Goal: Unclear

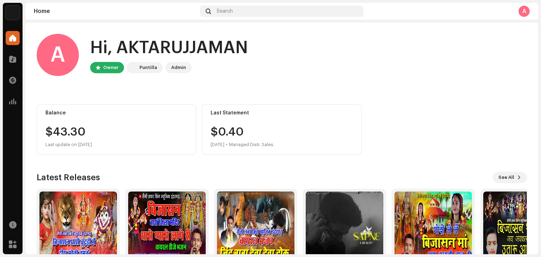
click at [220, 132] on div "$0.40 [DATE] • Managed Distr. Sales" at bounding box center [242, 137] width 63 height 23
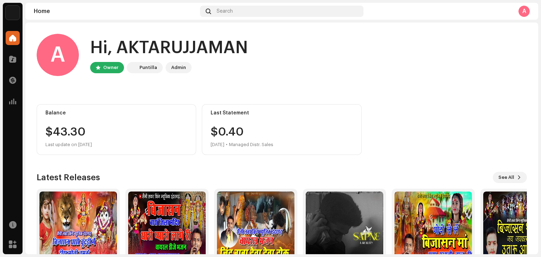
click at [58, 126] on div "Balance $43.30 Last update on [DATE]" at bounding box center [117, 129] width 160 height 51
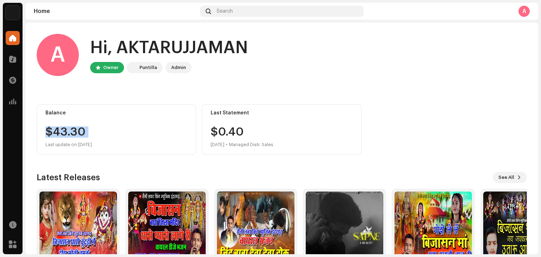
click at [58, 126] on div "Balance $43.30 Last update on [DATE]" at bounding box center [117, 129] width 160 height 51
click at [217, 130] on div "$0.40 [DATE] • Managed Distr. Sales" at bounding box center [242, 137] width 63 height 23
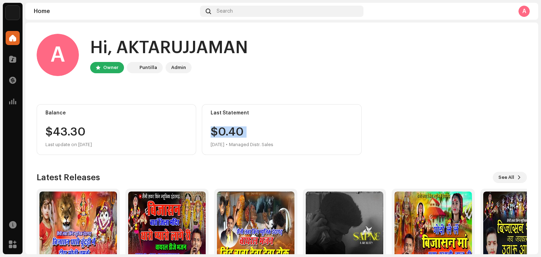
click at [217, 130] on div "$0.40 [DATE] • Managed Distr. Sales" at bounding box center [242, 137] width 63 height 23
click at [224, 112] on div "Last Statement" at bounding box center [282, 113] width 142 height 6
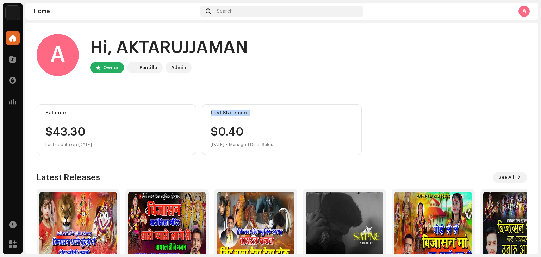
click at [224, 112] on div "Last Statement" at bounding box center [282, 113] width 142 height 6
click at [142, 69] on div "Puntilla" at bounding box center [148, 67] width 18 height 8
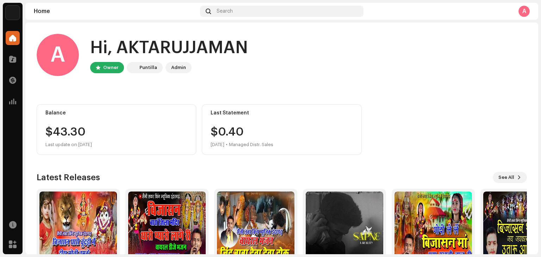
click at [142, 69] on div "Puntilla" at bounding box center [148, 67] width 18 height 8
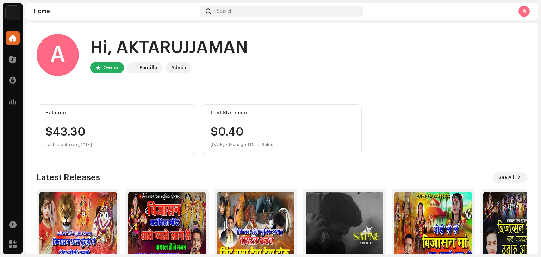
click at [155, 49] on div "Hi, AKTARUJJAMAN" at bounding box center [169, 48] width 158 height 23
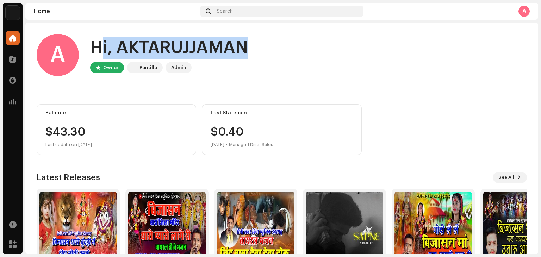
click at [155, 49] on div "Hi, AKTARUJJAMAN" at bounding box center [169, 48] width 158 height 23
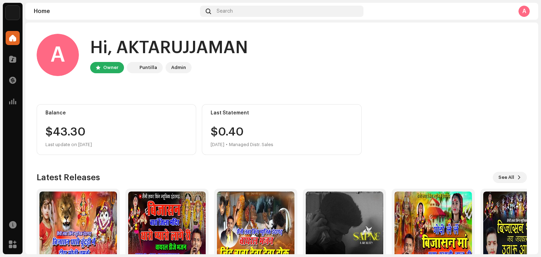
click at [175, 66] on div "Admin" at bounding box center [178, 67] width 15 height 8
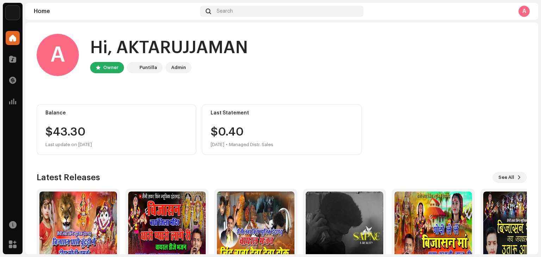
click at [101, 63] on div "Owner" at bounding box center [107, 67] width 34 height 11
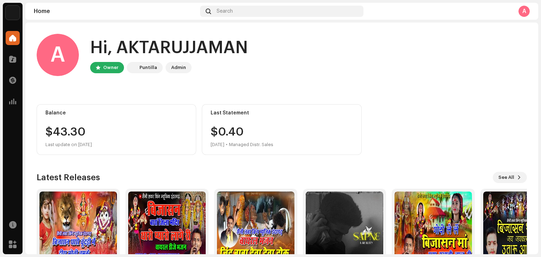
click at [132, 55] on div "Hi, AKTARUJJAMAN" at bounding box center [169, 48] width 158 height 23
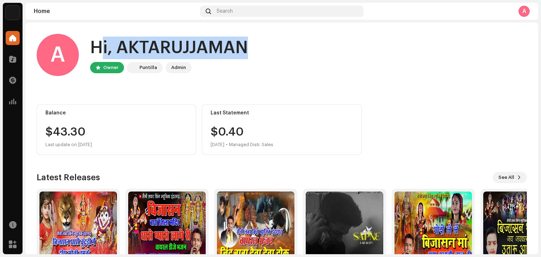
click at [132, 55] on div "Hi, AKTARUJJAMAN" at bounding box center [169, 48] width 158 height 23
click at [215, 59] on div "Hi, AKTARUJJAMAN" at bounding box center [169, 48] width 158 height 23
click at [128, 43] on div "Hi, AKTARUJJAMAN" at bounding box center [169, 48] width 158 height 23
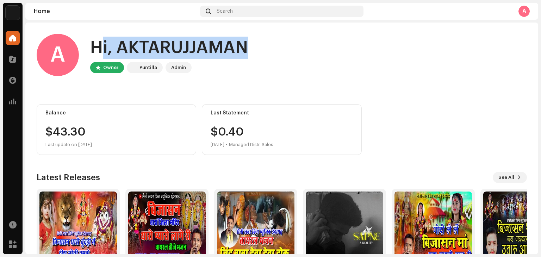
click at [128, 43] on div "Hi, AKTARUJJAMAN" at bounding box center [169, 48] width 158 height 23
click at [221, 46] on div "Hi, AKTARUJJAMAN" at bounding box center [169, 48] width 158 height 23
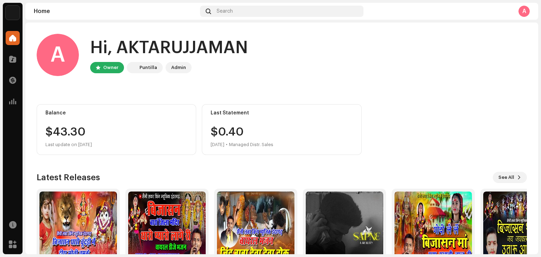
click at [221, 46] on div "Hi, AKTARUJJAMAN" at bounding box center [169, 48] width 158 height 23
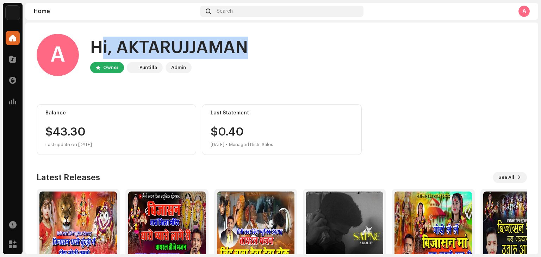
click at [221, 46] on div "Hi, AKTARUJJAMAN" at bounding box center [169, 48] width 158 height 23
click at [152, 44] on div "Hi, AKTARUJJAMAN" at bounding box center [169, 48] width 158 height 23
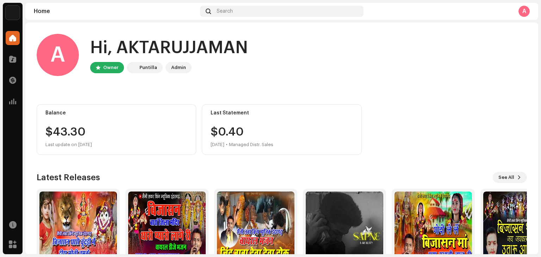
click at [152, 44] on div "Hi, AKTARUJJAMAN" at bounding box center [169, 48] width 158 height 23
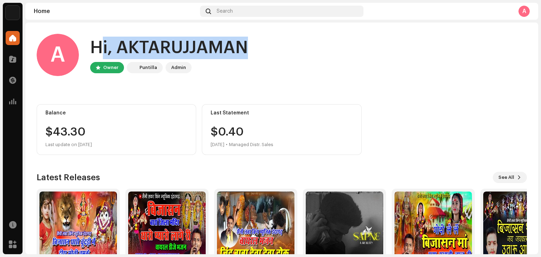
click at [152, 44] on div "Hi, AKTARUJJAMAN" at bounding box center [169, 48] width 158 height 23
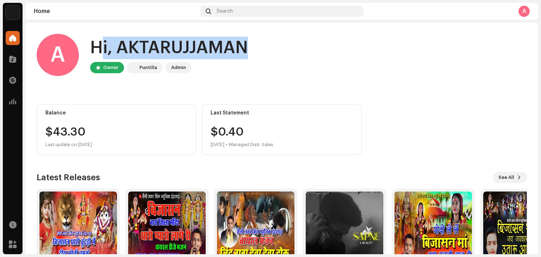
click at [152, 44] on div "Hi, AKTARUJJAMAN" at bounding box center [169, 48] width 158 height 23
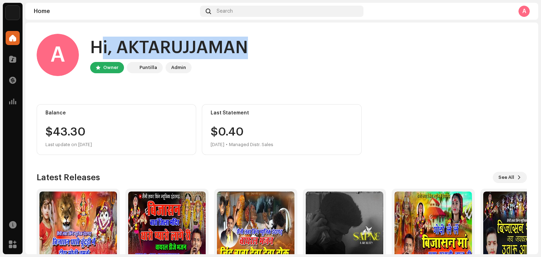
click at [152, 44] on div "Hi, AKTARUJJAMAN" at bounding box center [169, 48] width 158 height 23
click at [265, 54] on div "A Hi, AKTARUJJAMAN Owner Puntilla Admin" at bounding box center [282, 55] width 490 height 42
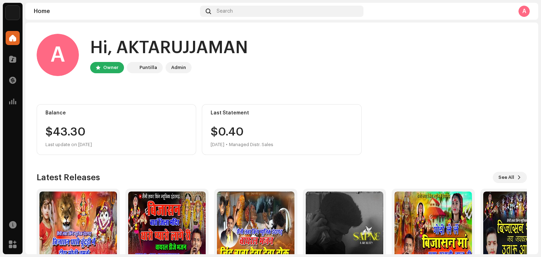
click at [209, 50] on div "Hi, AKTARUJJAMAN" at bounding box center [169, 48] width 158 height 23
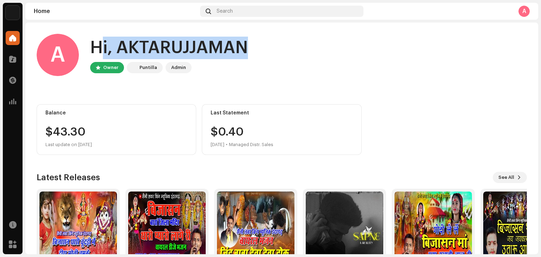
click at [209, 50] on div "Hi, AKTARUJJAMAN" at bounding box center [169, 48] width 158 height 23
click at [121, 189] on div "Bijasan Thari Chunri Mein Heera Moti Chamke Single Bijasan Baran Jila Me Mandir…" at bounding box center [279, 239] width 490 height 101
click at [210, 40] on div "Hi, AKTARUJJAMAN" at bounding box center [169, 48] width 158 height 23
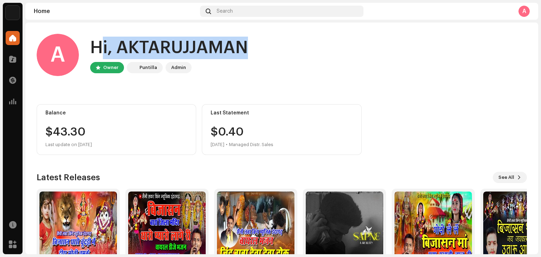
click at [210, 40] on div "Hi, AKTARUJJAMAN" at bounding box center [169, 48] width 158 height 23
click at [273, 50] on div "A Hi, AKTARUJJAMAN Owner Puntilla Admin" at bounding box center [282, 55] width 490 height 42
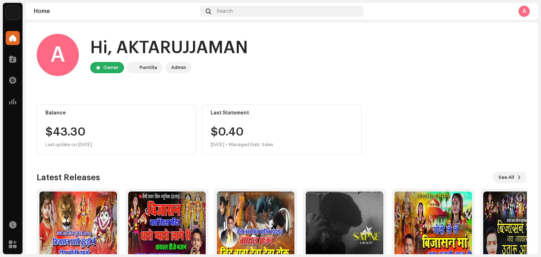
click at [131, 48] on div "Hi, AKTARUJJAMAN" at bounding box center [169, 48] width 158 height 23
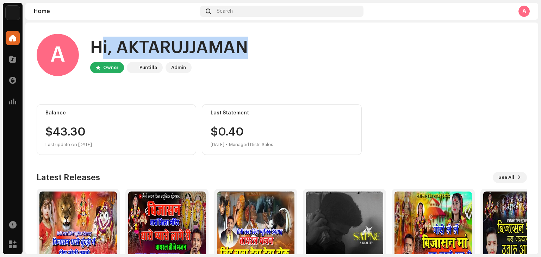
click at [131, 48] on div "Hi, AKTARUJJAMAN" at bounding box center [169, 48] width 158 height 23
click at [207, 58] on div "Hi, AKTARUJJAMAN" at bounding box center [169, 48] width 158 height 23
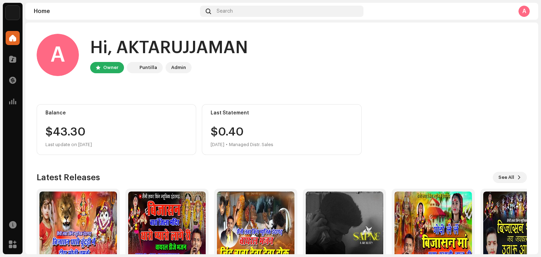
click at [207, 58] on div "Hi, AKTARUJJAMAN" at bounding box center [169, 48] width 158 height 23
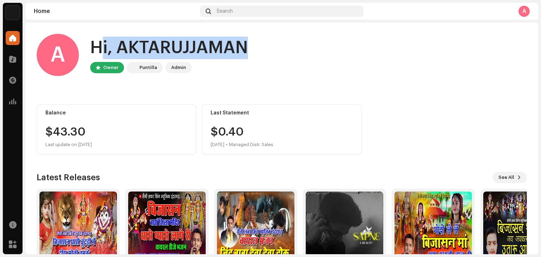
click at [207, 58] on div "Hi, AKTARUJJAMAN" at bounding box center [169, 48] width 158 height 23
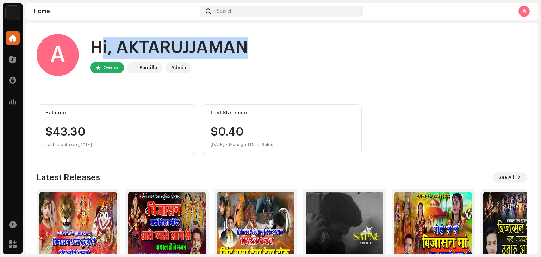
click at [268, 42] on div "A Hi, AKTARUJJAMAN Owner Puntilla Admin" at bounding box center [282, 55] width 490 height 42
